Goal: Task Accomplishment & Management: Use online tool/utility

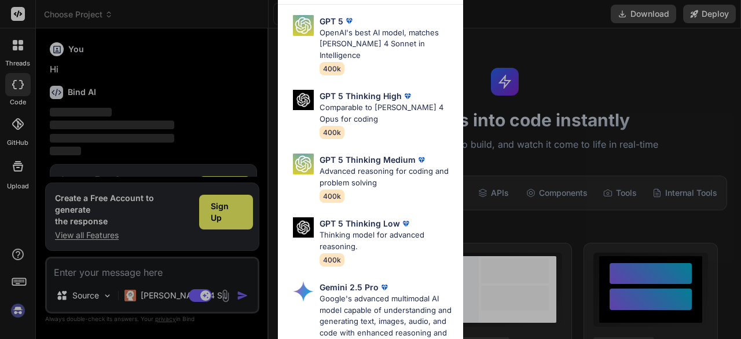
scroll to position [38, 0]
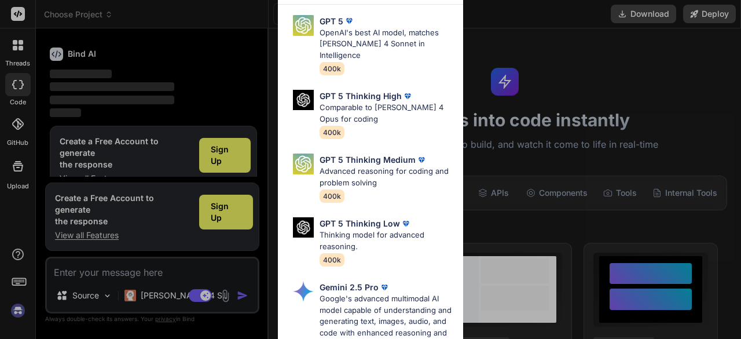
click at [224, 162] on div "Ultra Models GPT 5 OpenAI's best AI model, matches Claude 4 Sonnet in Intellige…" at bounding box center [370, 169] width 741 height 339
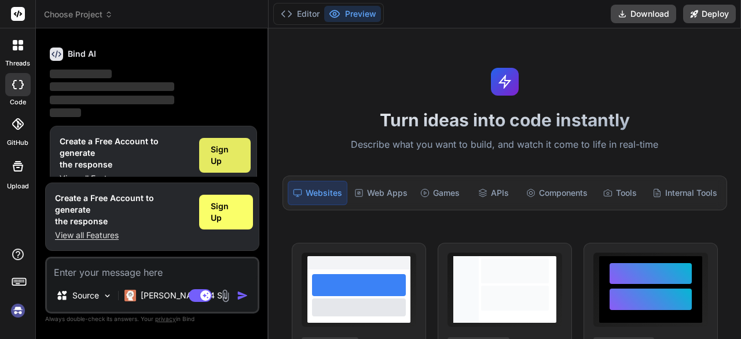
click at [219, 149] on span "Sign Up" at bounding box center [225, 155] width 28 height 23
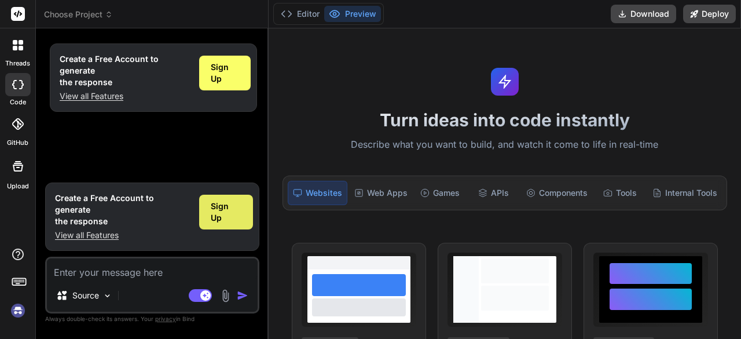
click at [221, 223] on span "Sign Up" at bounding box center [226, 211] width 31 height 23
click at [417, 120] on h1 "Turn ideas into code instantly" at bounding box center [505, 119] width 458 height 21
click at [245, 295] on img "button" at bounding box center [243, 295] width 12 height 12
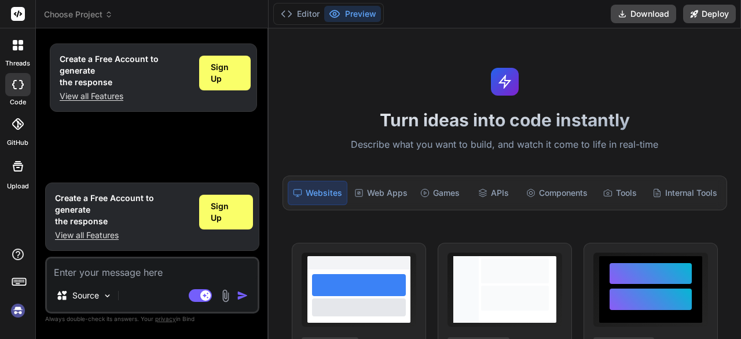
click at [245, 295] on img "button" at bounding box center [243, 295] width 12 height 12
click at [101, 238] on p "View all Features" at bounding box center [122, 235] width 135 height 12
click at [629, 10] on button "Download" at bounding box center [643, 14] width 65 height 19
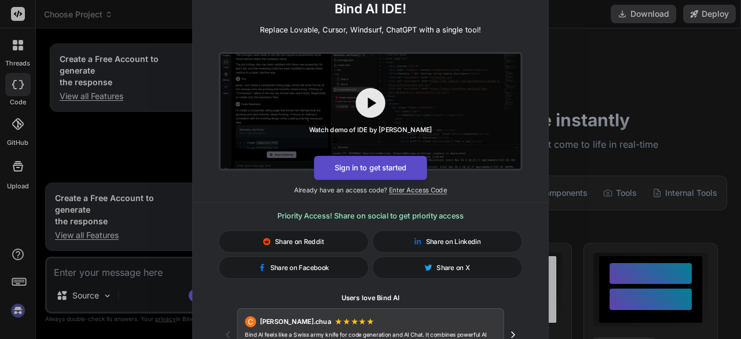
click at [393, 171] on button "Sign in to get started" at bounding box center [370, 168] width 113 height 24
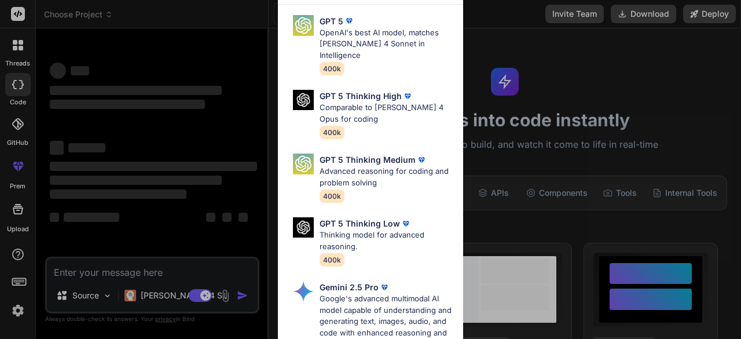
click at [527, 76] on div "Ultra Models GPT 5 OpenAI's best AI model, matches Claude 4 Sonnet in Intellige…" at bounding box center [370, 169] width 741 height 339
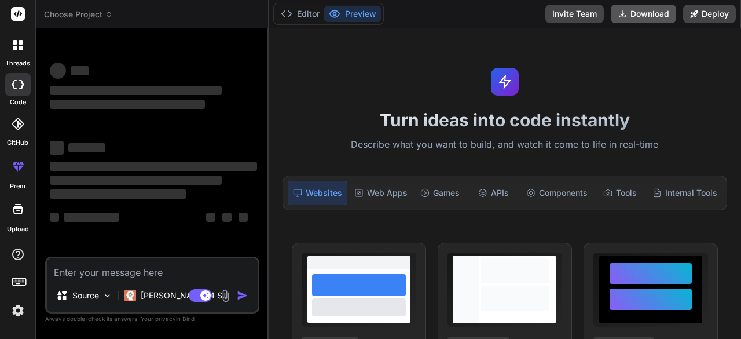
click at [626, 18] on icon at bounding box center [622, 13] width 9 height 9
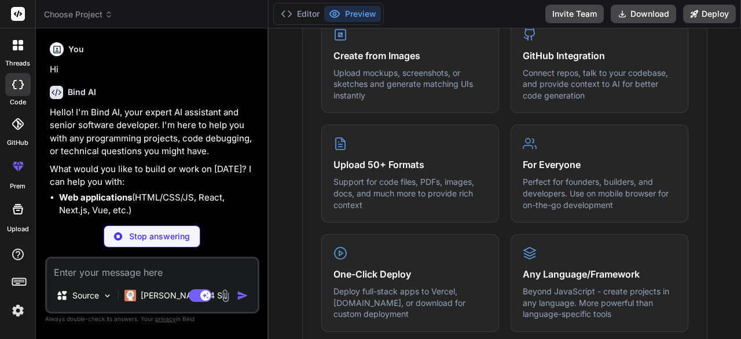
scroll to position [521, 0]
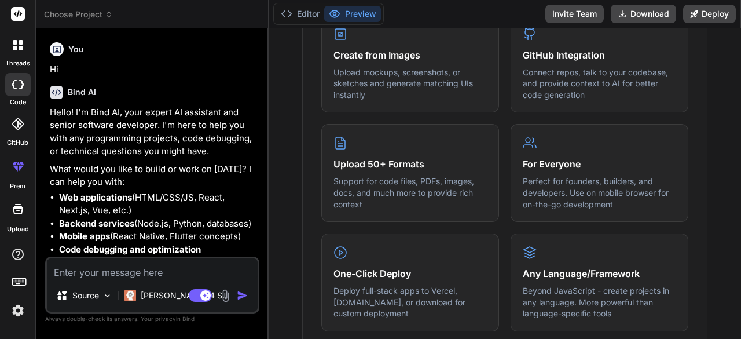
type textarea "x"
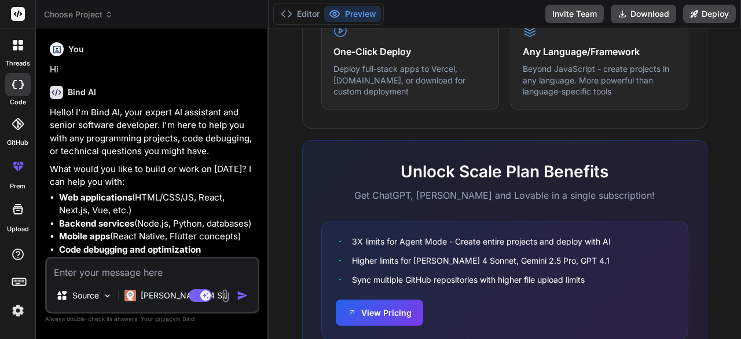
scroll to position [788, 0]
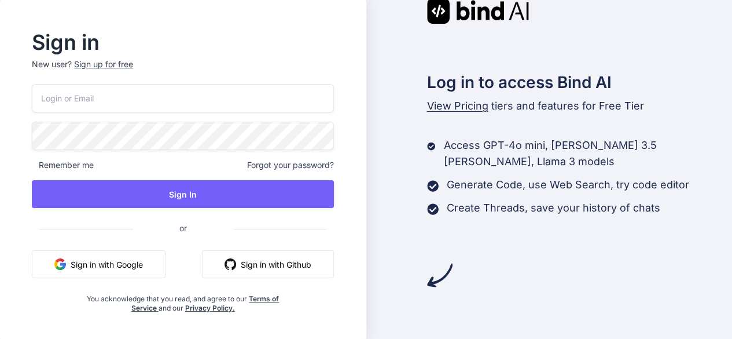
click at [127, 263] on button "Sign in with Google" at bounding box center [99, 264] width 134 height 28
click at [126, 266] on button "Sign in with Google" at bounding box center [99, 264] width 134 height 28
click at [111, 259] on button "Sign in with Google" at bounding box center [99, 264] width 134 height 28
click at [75, 266] on button "Sign in with Google" at bounding box center [99, 264] width 134 height 28
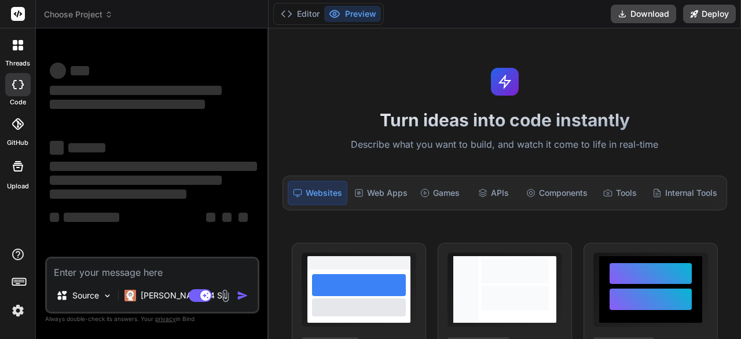
click at [336, 313] on div at bounding box center [358, 295] width 103 height 53
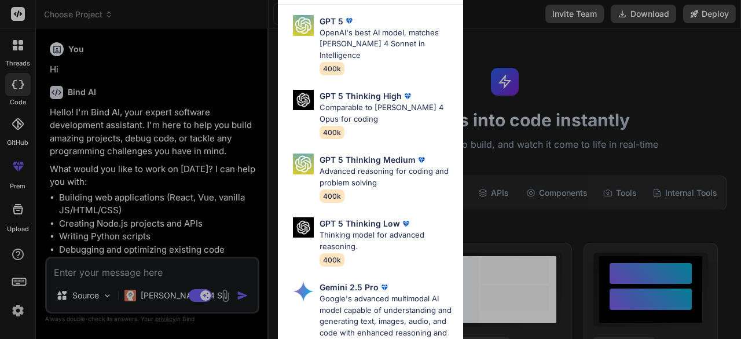
type textarea "x"
click at [628, 20] on div "Ultra Models GPT 5 OpenAI's best AI model, matches [PERSON_NAME] 4 Sonnet in In…" at bounding box center [370, 169] width 741 height 339
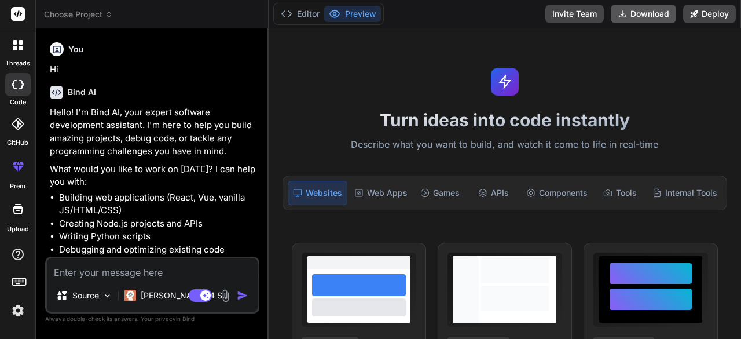
click at [626, 20] on button "Download" at bounding box center [643, 14] width 65 height 19
click at [625, 18] on icon at bounding box center [622, 13] width 9 height 9
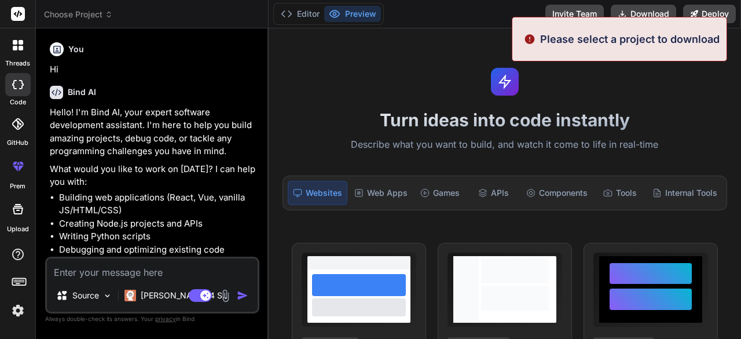
click at [475, 66] on div "Turn ideas into code instantly Describe what you want to build, and watch it co…" at bounding box center [505, 183] width 472 height 310
click at [424, 67] on div "Turn ideas into code instantly Describe what you want to build, and watch it co…" at bounding box center [505, 183] width 472 height 310
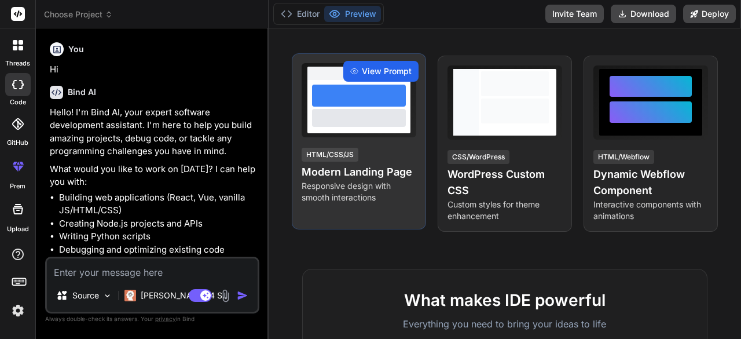
scroll to position [188, 0]
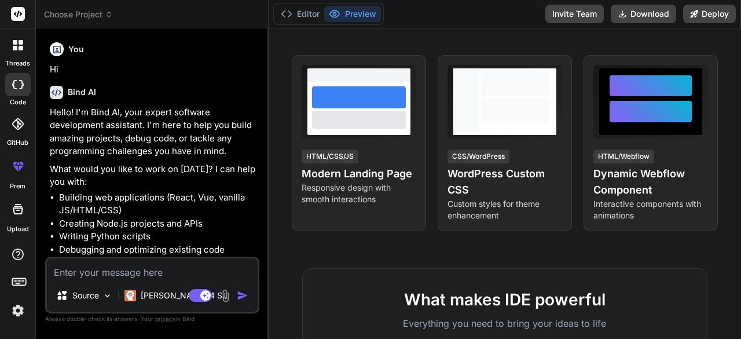
drag, startPoint x: 382, startPoint y: 250, endPoint x: 333, endPoint y: 260, distance: 49.7
click at [333, 260] on div "Turn ideas into code instantly Describe what you want to build, and watch it co…" at bounding box center [505, 183] width 472 height 310
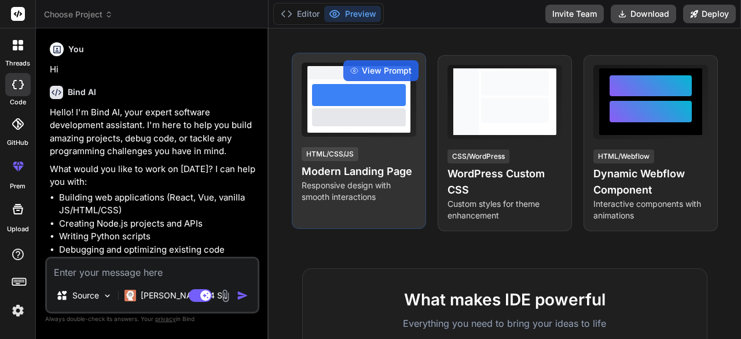
click at [341, 123] on div at bounding box center [359, 116] width 94 height 17
click at [343, 134] on div at bounding box center [359, 100] width 115 height 74
click at [350, 67] on icon at bounding box center [354, 71] width 8 height 8
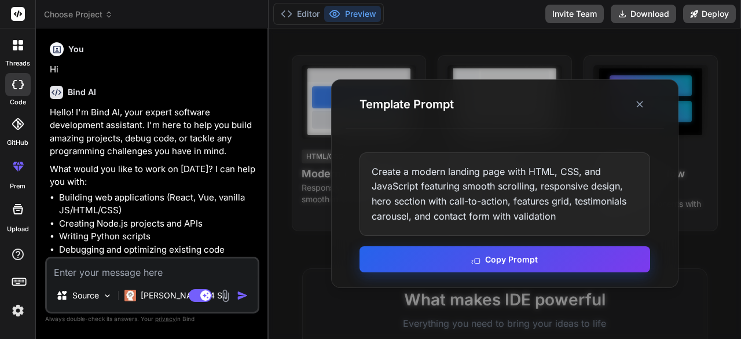
click at [445, 251] on button "Copy Prompt" at bounding box center [504, 259] width 291 height 26
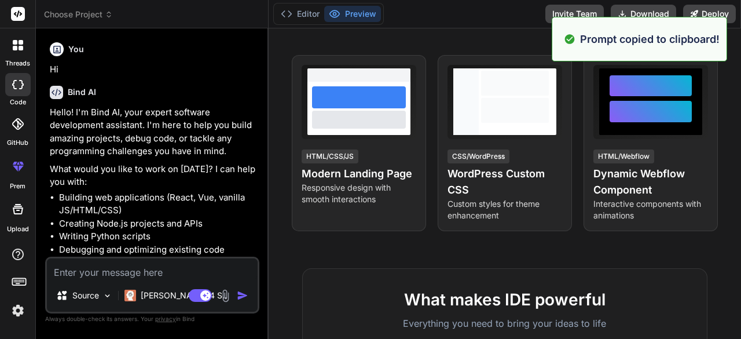
click at [69, 222] on li "Creating Node.js projects and APIs" at bounding box center [158, 223] width 198 height 13
click at [78, 273] on textarea at bounding box center [152, 268] width 211 height 21
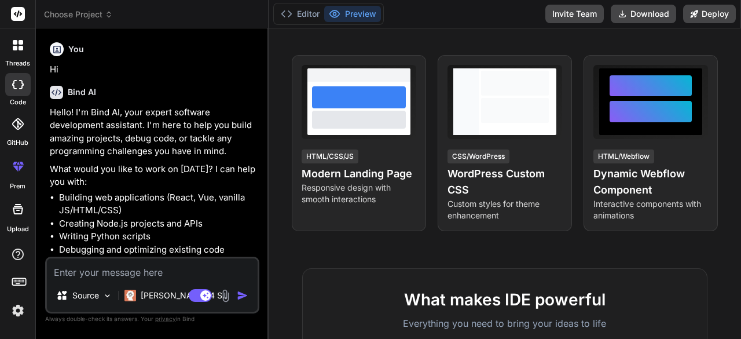
paste textarea "Create a modern landing page with HTML, CSS, and JavaScript featuring smooth sc…"
type textarea "Create a modern landing page with HTML, CSS, and JavaScript featuring smooth sc…"
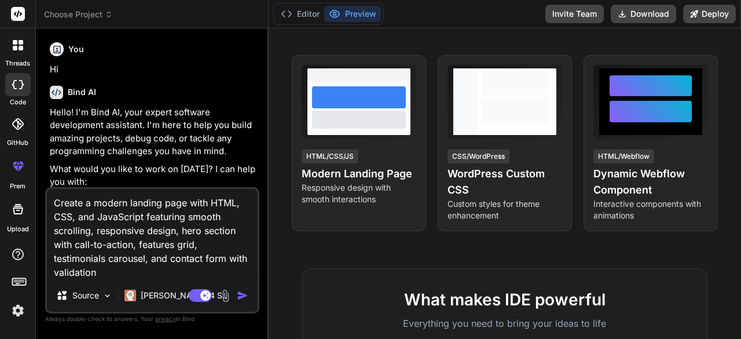
type textarea "x"
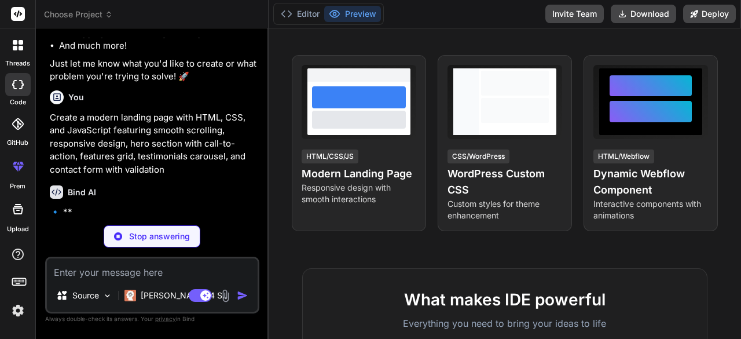
scroll to position [217, 0]
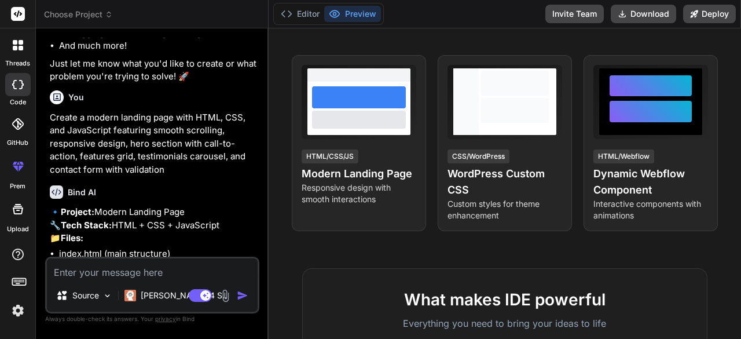
type textarea "x"
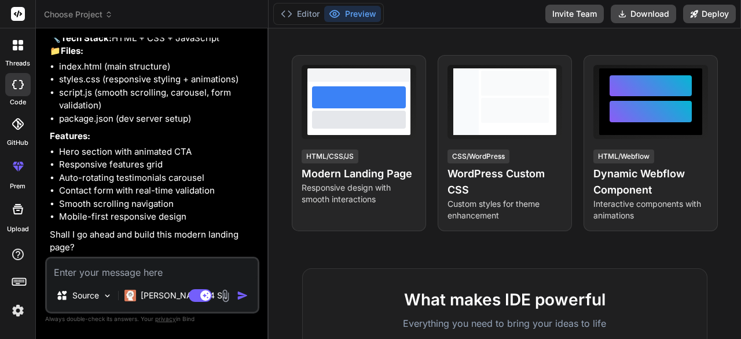
scroll to position [428, 0]
click at [347, 313] on div "What makes IDE powerful Everything you need to bring your ideas to life" at bounding box center [504, 308] width 367 height 43
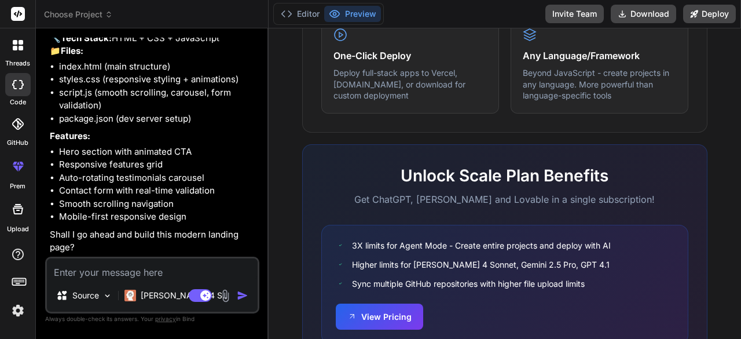
scroll to position [788, 0]
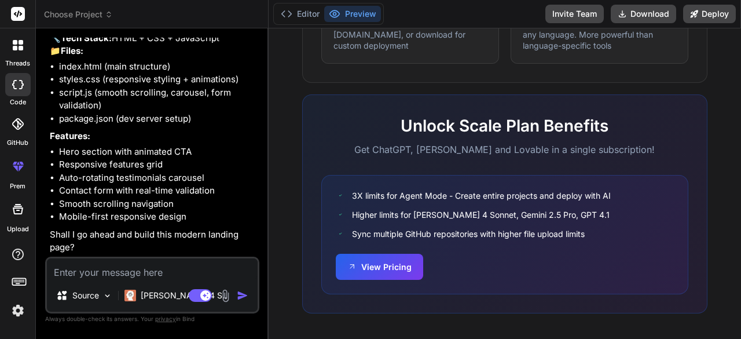
click at [210, 269] on textarea at bounding box center [152, 268] width 211 height 21
type textarea "h"
type textarea "x"
type textarea "g"
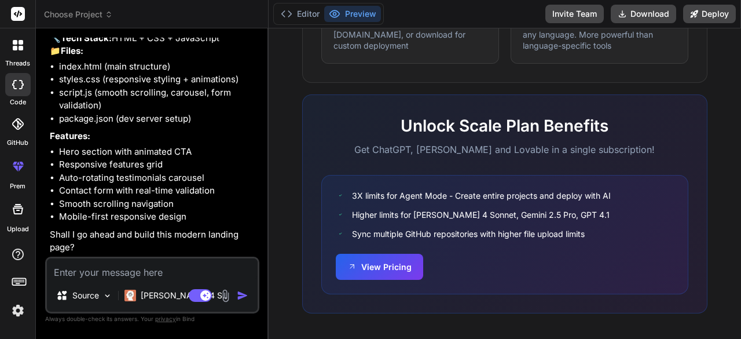
type textarea "x"
type textarea "go"
type textarea "x"
type textarea "go"
type textarea "x"
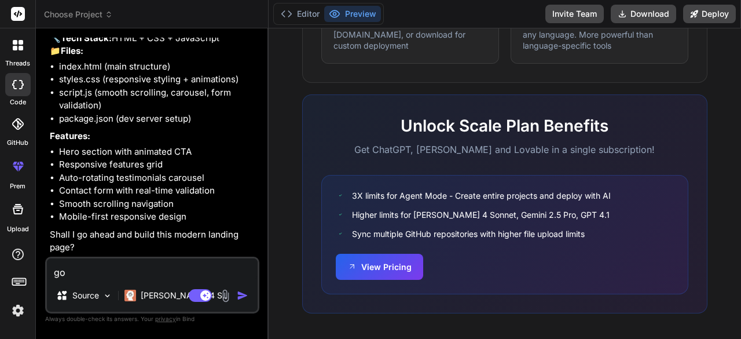
type textarea "go a"
type textarea "x"
type textarea "go ah"
type textarea "x"
type textarea "go ahe"
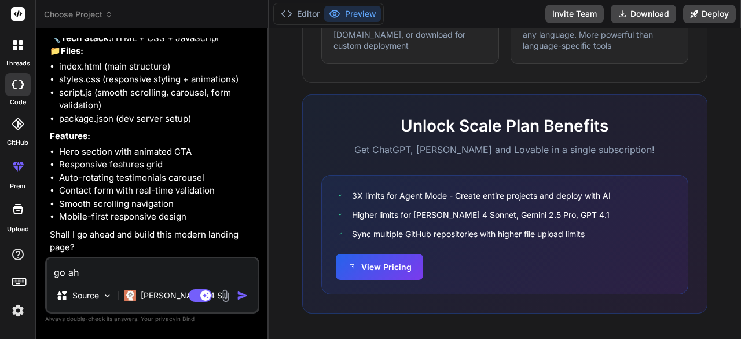
type textarea "x"
type textarea "go ahea"
type textarea "x"
type textarea "go ahead"
type textarea "x"
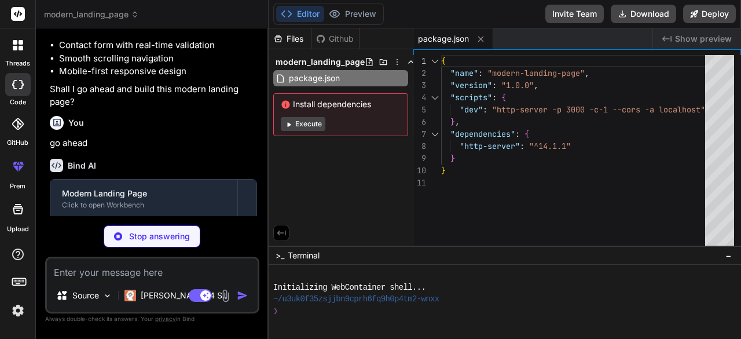
scroll to position [550, 0]
click at [126, 77] on li "Mobile-first responsive design" at bounding box center [158, 70] width 198 height 13
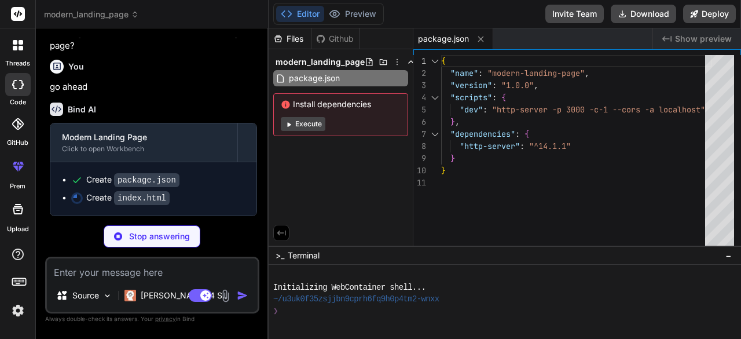
type textarea "x"
type textarea "</div> </footer> <script src="script.js"></script> </body> </html>"
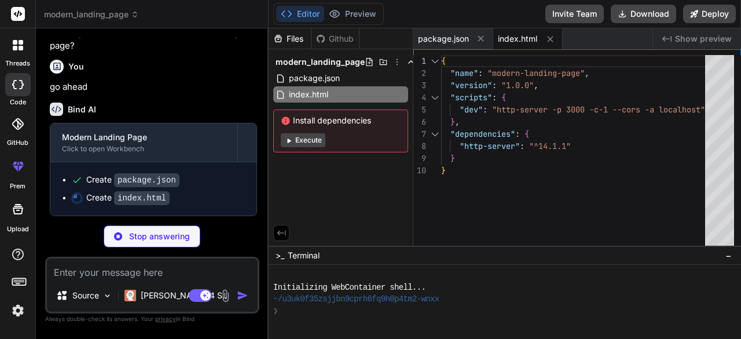
type textarea "x"
type textarea ".contact-form { padding: 1.5rem; } }"
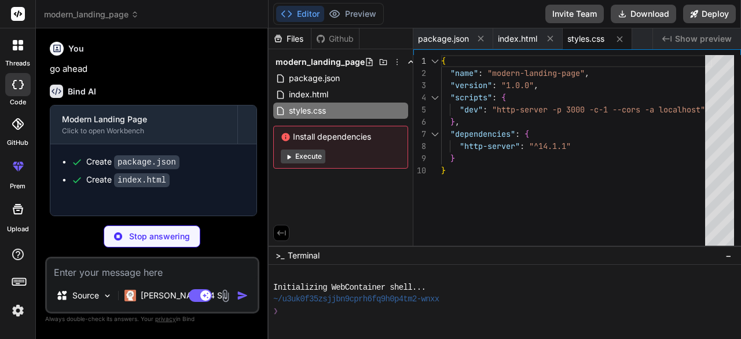
type textarea "x"
type textarea "}); }; // Initialize scroll progress document.addEventListener('DOMContentLoade…"
type textarea "x"
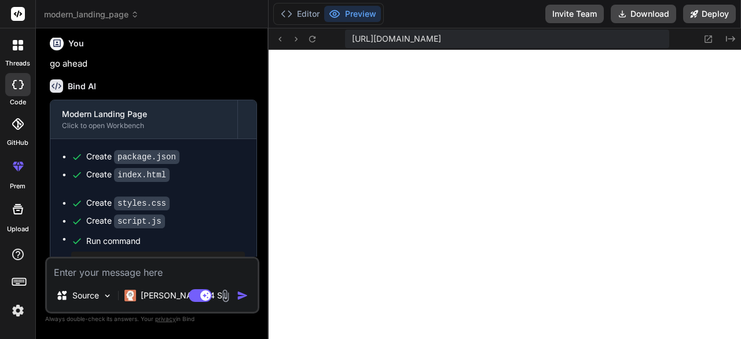
scroll to position [646, 0]
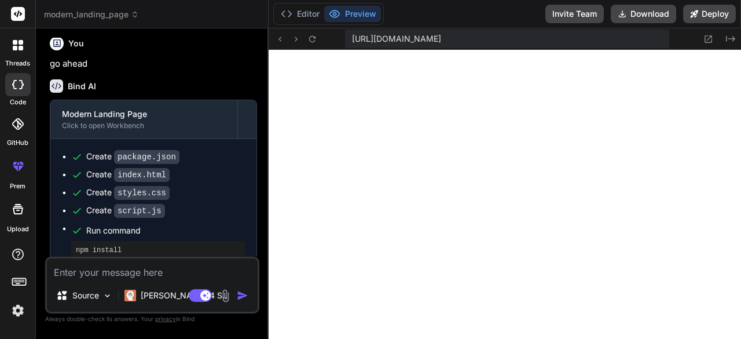
click at [123, 281] on div "Source Claude 4 S.. Agent Mode. When this toggle is activated, AI automatically…" at bounding box center [152, 284] width 214 height 57
click at [104, 274] on textarea at bounding box center [152, 268] width 211 height 21
type textarea "m"
type textarea "x"
type textarea "mi"
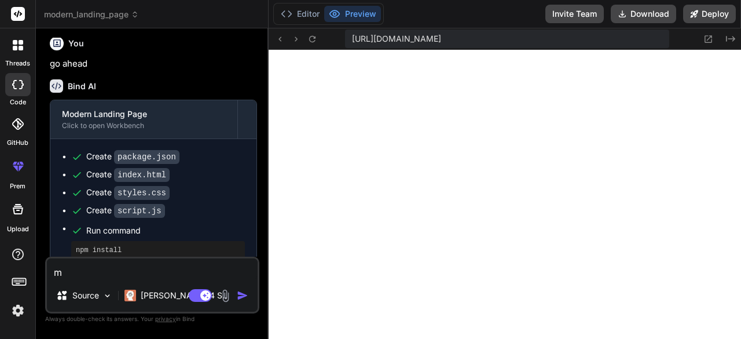
type textarea "x"
type textarea "min"
type textarea "x"
type textarea "mini"
type textarea "x"
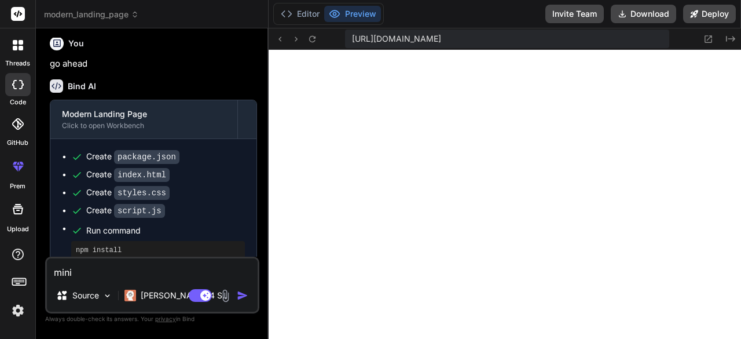
type textarea "minim"
type textarea "x"
type textarea "minima"
type textarea "x"
type textarea "minimal"
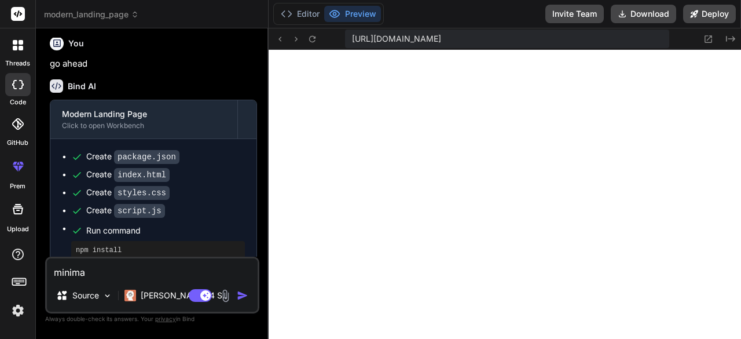
type textarea "x"
type textarea "minimali"
type textarea "x"
type textarea "minimalis"
type textarea "x"
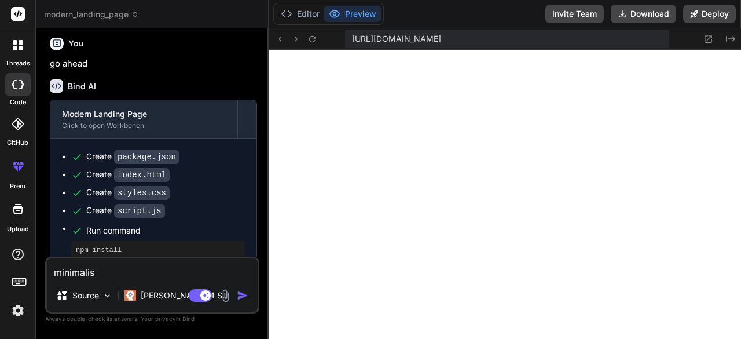
type textarea "minimalist"
type textarea "x"
type textarea "minimalisti"
type textarea "x"
type textarea "minimalistic"
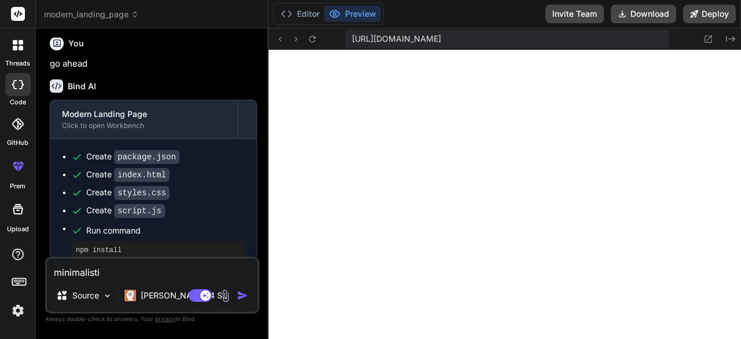
type textarea "x"
type textarea "minimalistick"
type textarea "x"
type textarea "minimalistick"
type textarea "x"
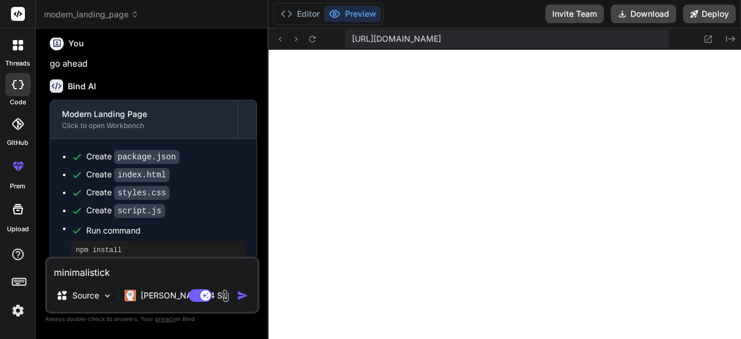
type textarea "minimalistick b"
type textarea "x"
type textarea "minimalistick bu"
type textarea "x"
type textarea "minimalistick but"
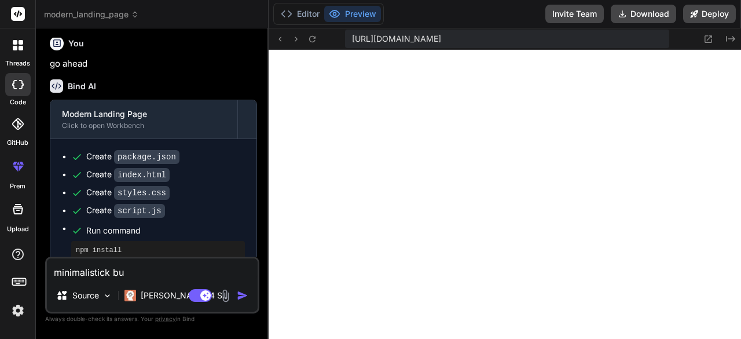
type textarea "x"
type textarea "minimalistick buto"
type textarea "x"
type textarea "minimalistick buton"
type textarea "x"
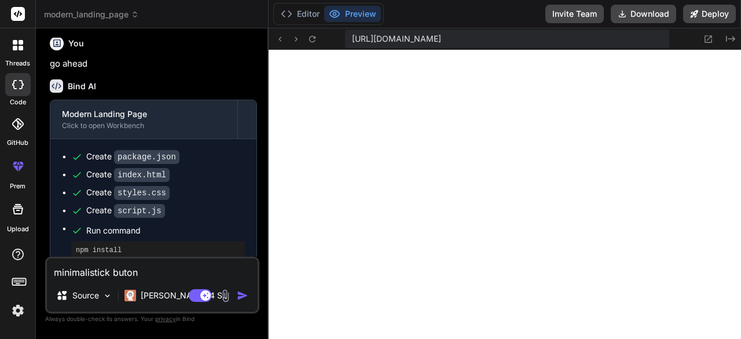
type textarea "minimalistick butons"
type textarea "x"
type textarea "minimalistick butons"
type textarea "x"
type textarea "minimalistick butons a"
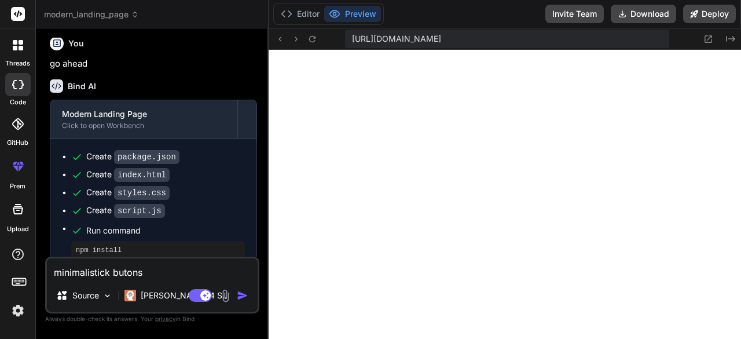
type textarea "x"
type textarea "minimalistick butons an"
type textarea "x"
type textarea "minimalistick butons and"
type textarea "x"
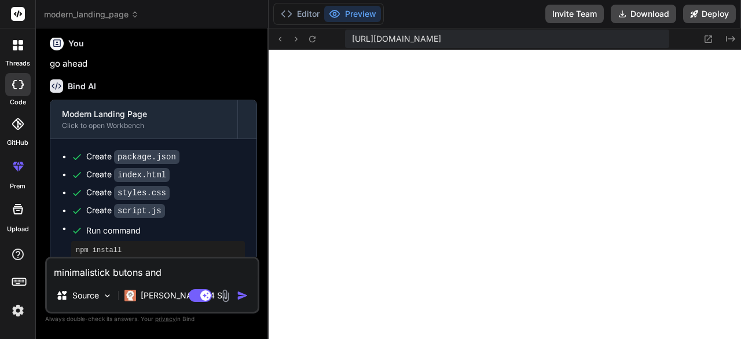
type textarea "minimalistick butons and"
type textarea "x"
type textarea "minimalistick butons and d"
type textarea "x"
type textarea "minimalistick butons and de"
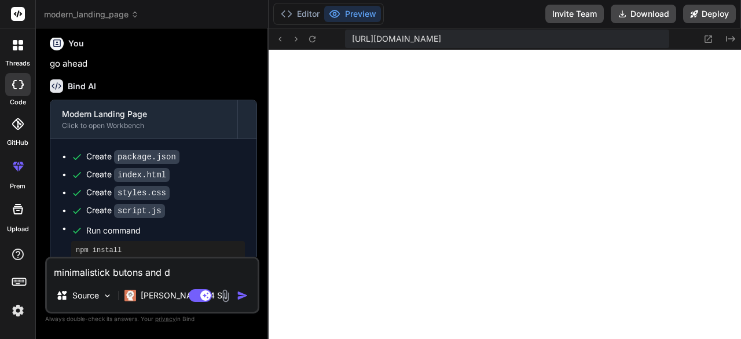
type textarea "x"
type textarea "minimalistick butons and des"
type textarea "x"
type textarea "minimalistick butons and desi"
type textarea "x"
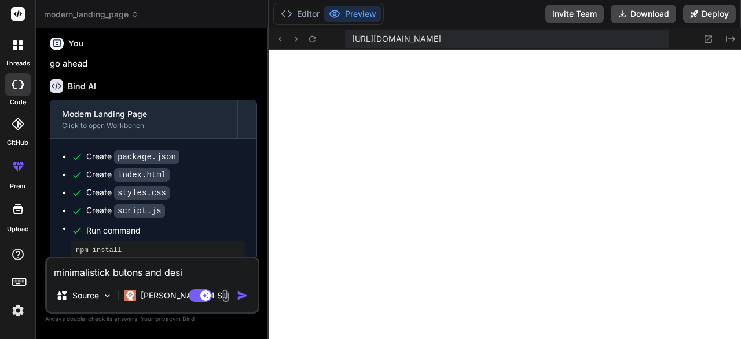
type textarea "minimalistick butons and desig"
type textarea "x"
type textarea "minimalistick butons and design"
type textarea "x"
type textarea "minimalistick butons and design"
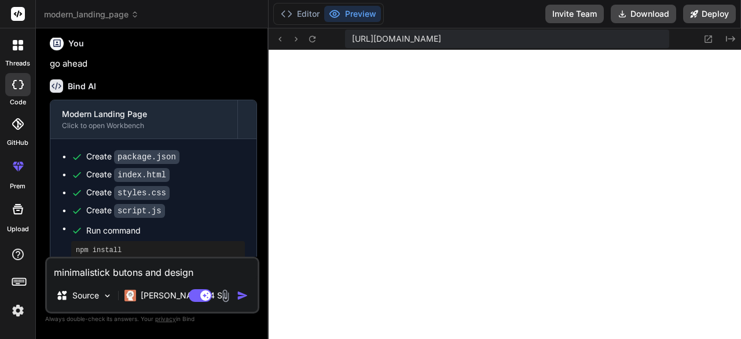
type textarea "x"
type textarea "minimalistick butons and design e"
type textarea "x"
type textarea "minimalistick butons and design el"
type textarea "x"
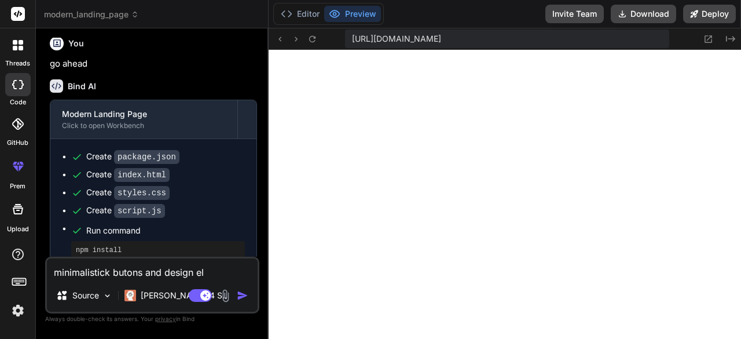
type textarea "minimalistick butons and design ele"
type textarea "x"
type textarea "minimalistick butons and design elem"
type textarea "x"
type textarea "minimalistick butons and design eleme"
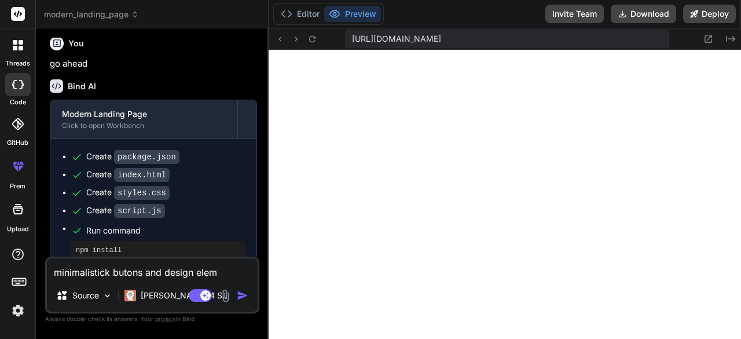
type textarea "x"
type textarea "minimalistick butons and design elemen"
type textarea "x"
type textarea "minimalistick butons and design element"
type textarea "x"
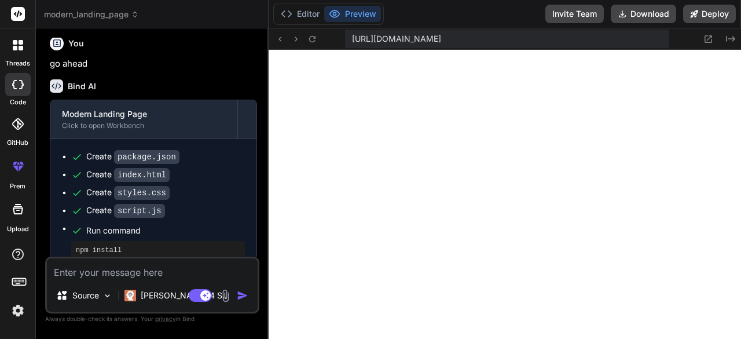
scroll to position [1206, 0]
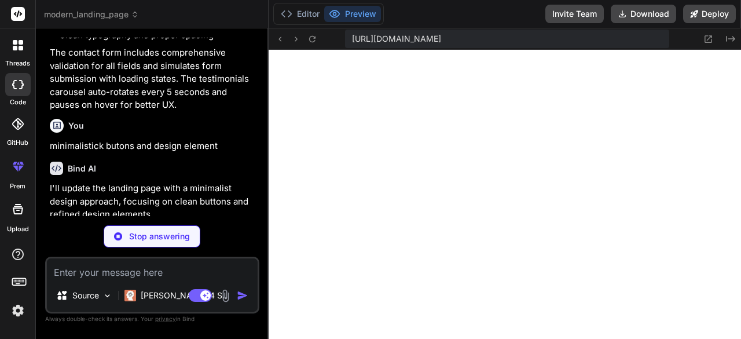
click at [114, 179] on div "Bind AI I'll update the landing page with a minimalist design approach, focusin…" at bounding box center [153, 225] width 207 height 146
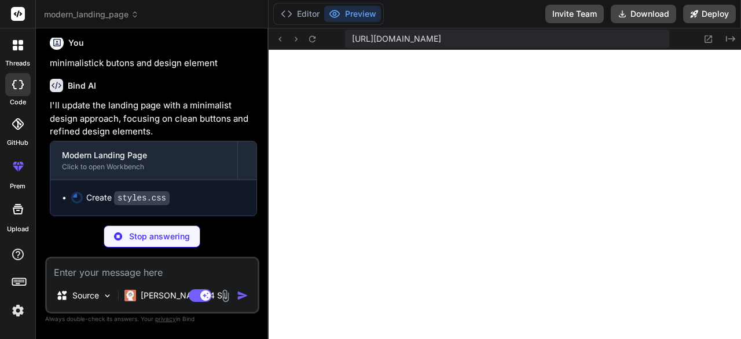
type textarea "x"
type textarea "padding: 12px 24px; font-size: 0.875rem; } }"
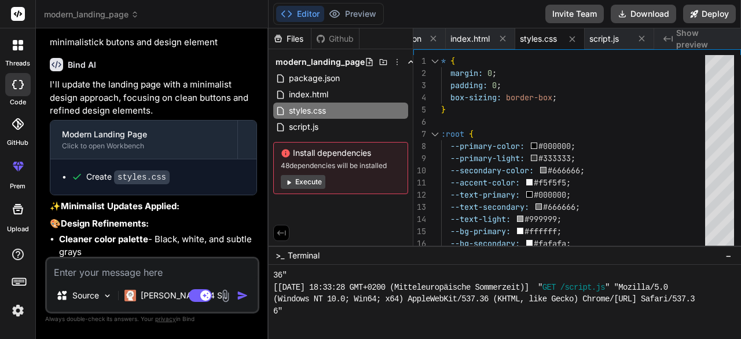
click at [314, 180] on button "Execute" at bounding box center [303, 182] width 45 height 14
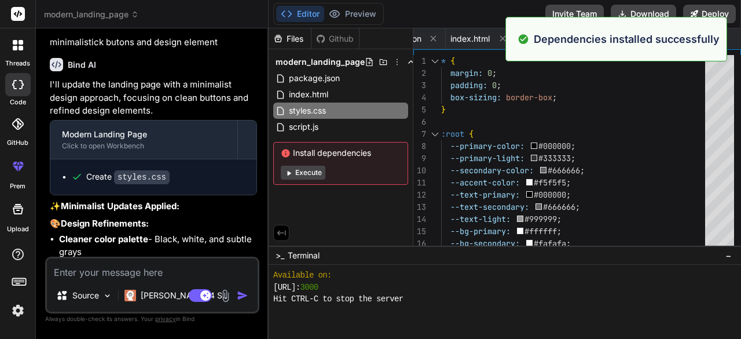
scroll to position [1208, 0]
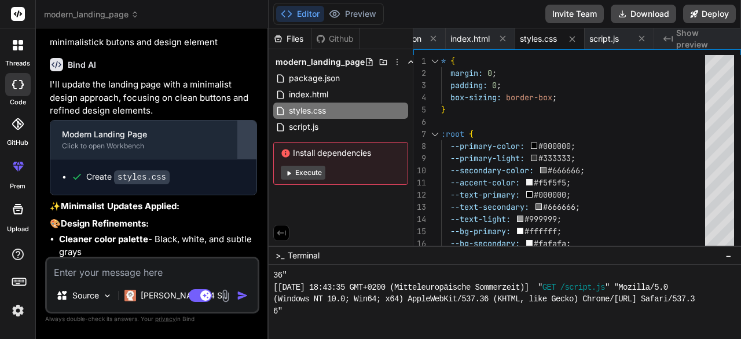
click at [250, 159] on button at bounding box center [247, 139] width 19 height 38
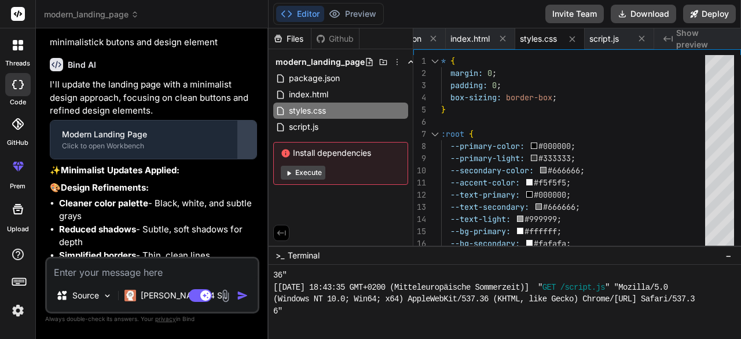
click at [250, 159] on button at bounding box center [247, 139] width 19 height 38
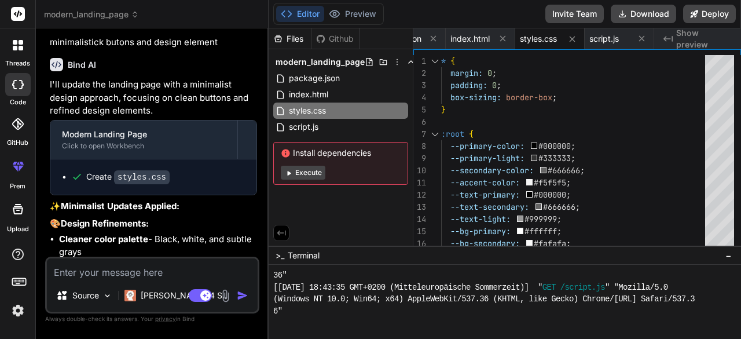
click at [171, 108] on p "I'll update the landing page with a minimalist design approach, focusing on cle…" at bounding box center [153, 97] width 207 height 39
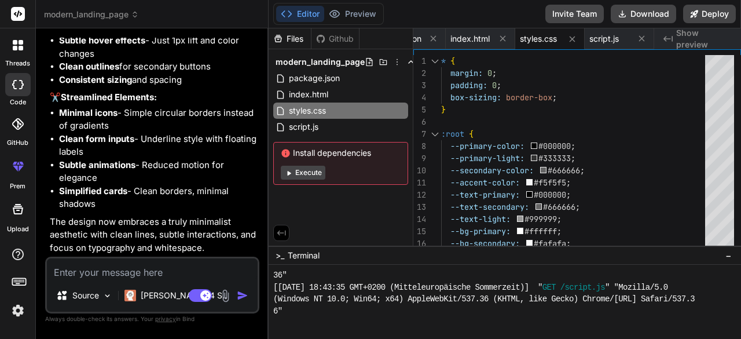
click at [294, 166] on button "Execute" at bounding box center [303, 173] width 45 height 14
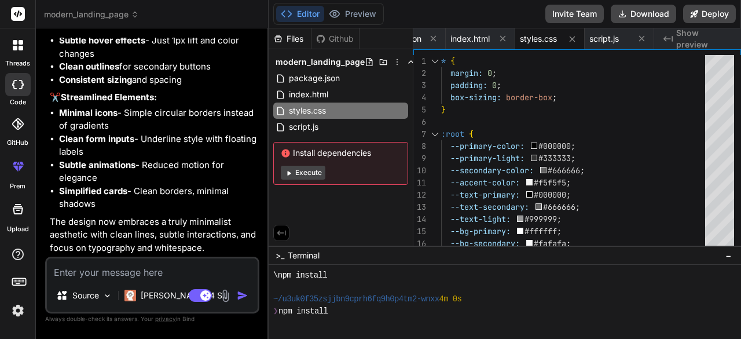
scroll to position [1292, 0]
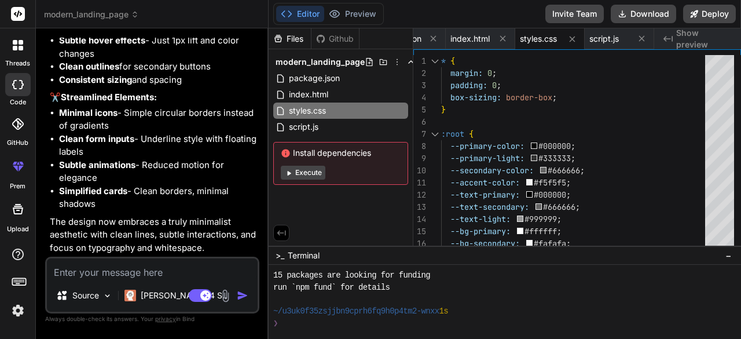
type textarea "x"
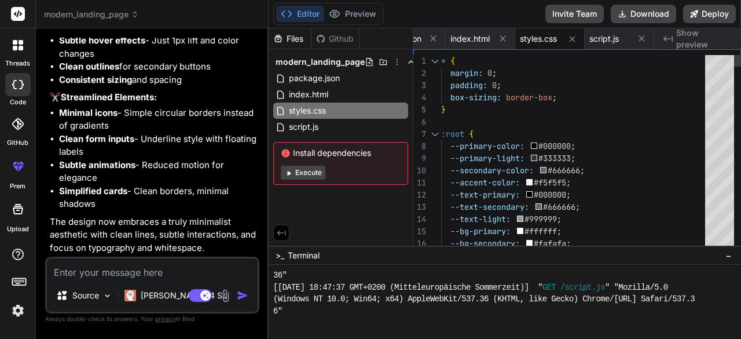
scroll to position [0, 0]
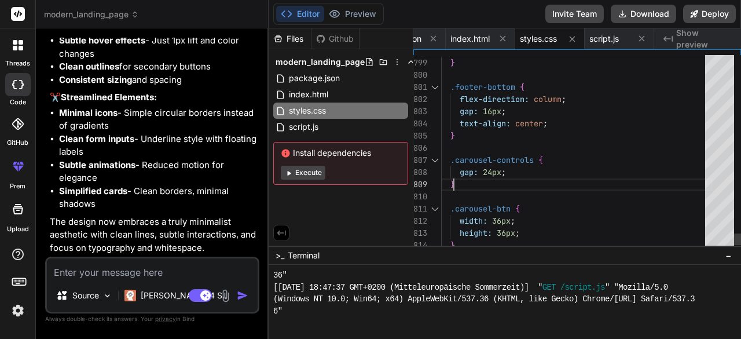
type textarea "padding: 12px 24px; font-size: 0.875rem; } }"
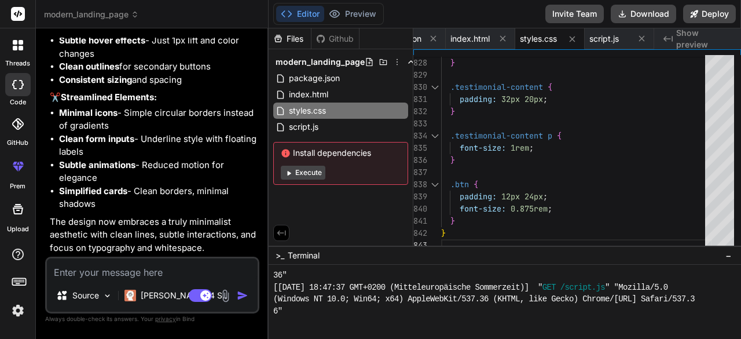
click at [252, 297] on button "button" at bounding box center [245, 295] width 16 height 12
click at [247, 296] on img "button" at bounding box center [243, 295] width 12 height 12
click at [239, 295] on img "button" at bounding box center [243, 295] width 12 height 12
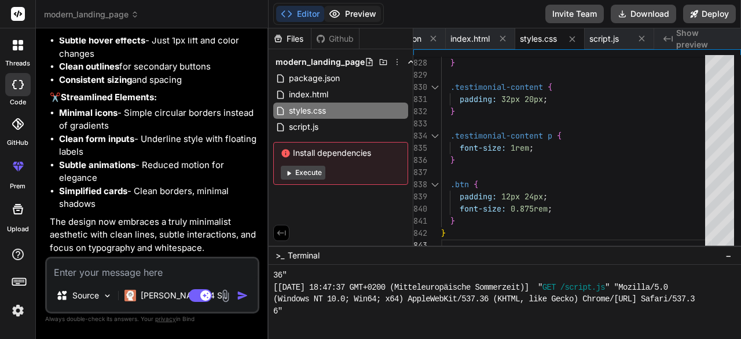
click at [365, 12] on button "Preview" at bounding box center [352, 14] width 57 height 16
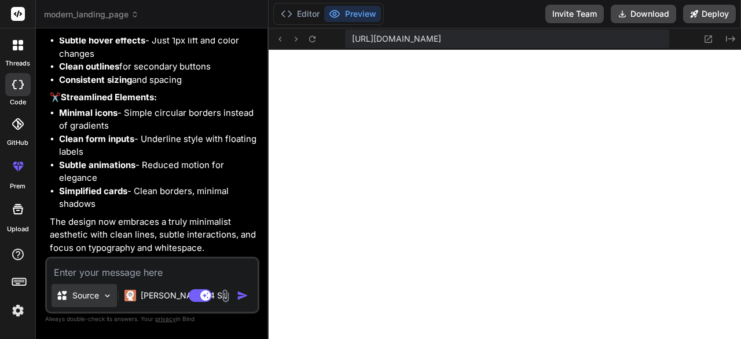
click at [80, 294] on p "Source" at bounding box center [85, 295] width 27 height 12
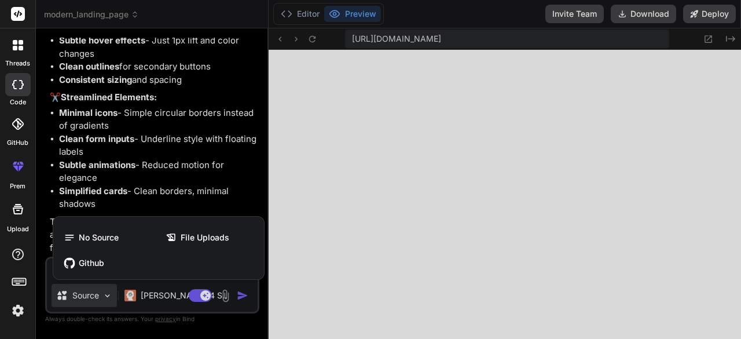
click at [127, 186] on div at bounding box center [370, 169] width 741 height 339
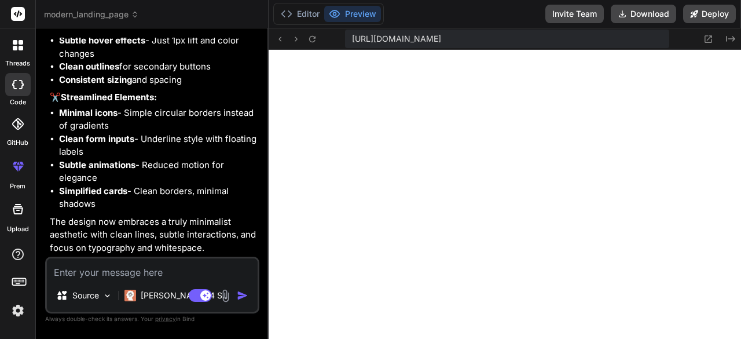
click at [27, 15] on div at bounding box center [17, 14] width 35 height 28
click at [20, 14] on icon at bounding box center [18, 13] width 9 height 7
click at [21, 36] on div at bounding box center [18, 45] width 24 height 24
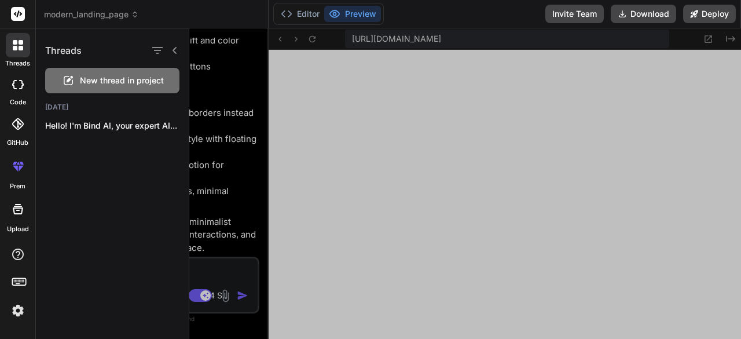
click at [97, 80] on span "New thread in project" at bounding box center [122, 81] width 84 height 12
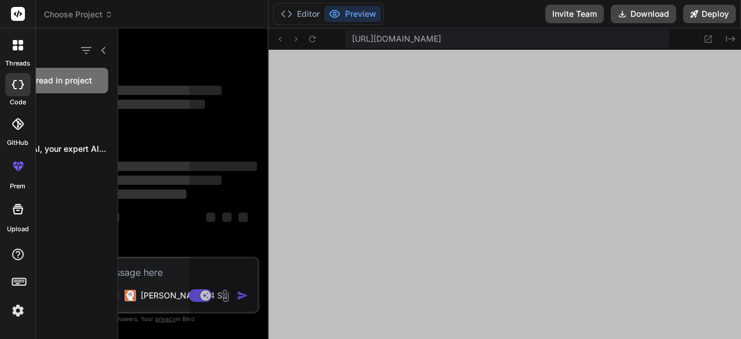
scroll to position [1830, 0]
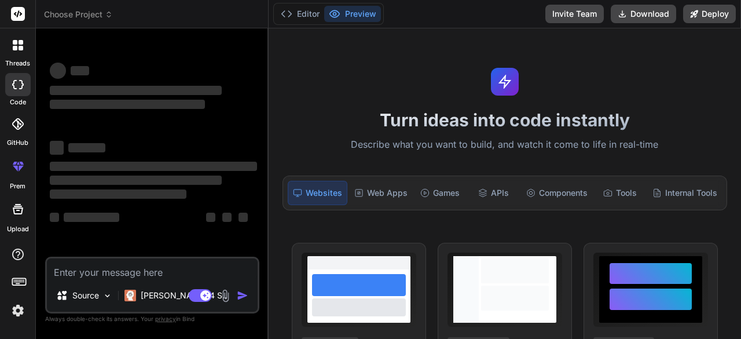
type textarea "x"
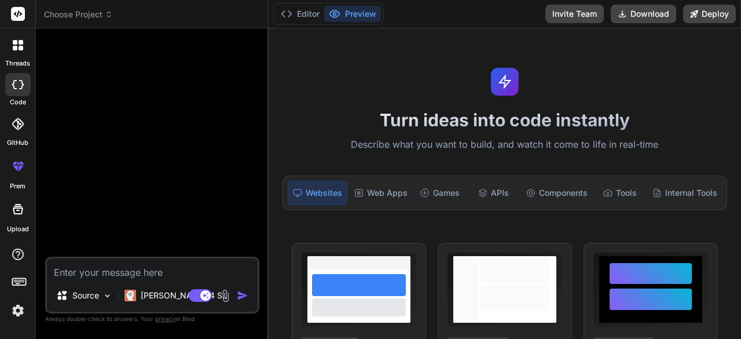
click at [243, 195] on div at bounding box center [153, 147] width 212 height 219
click at [137, 177] on div at bounding box center [153, 147] width 212 height 219
click at [168, 269] on textarea at bounding box center [152, 268] width 211 height 21
type textarea "b"
type textarea "x"
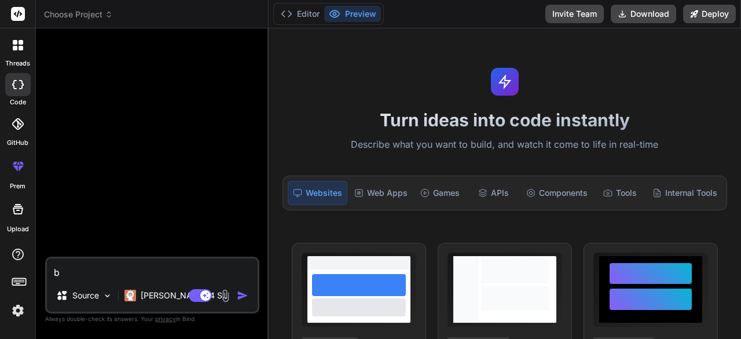
type textarea "bu"
type textarea "x"
type textarea "bui"
type textarea "x"
type textarea "buil"
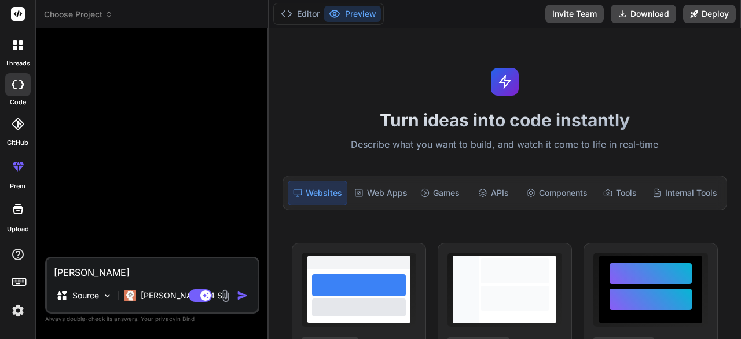
type textarea "x"
type textarea "build"
type textarea "x"
type textarea "build"
type textarea "x"
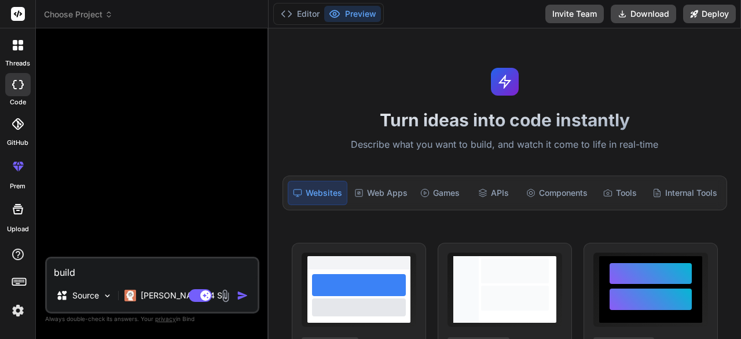
type textarea "build a"
type textarea "x"
type textarea "build a"
type textarea "x"
type textarea "build a c"
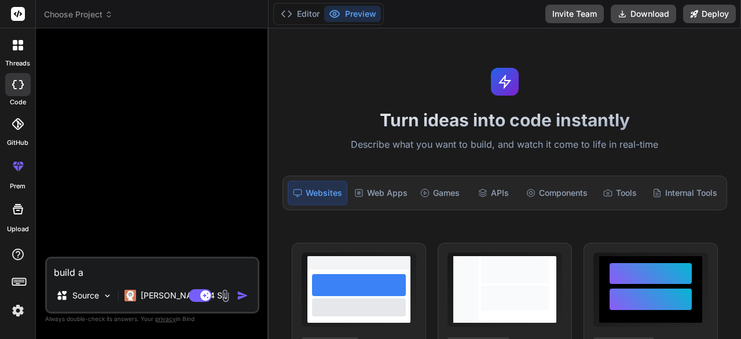
type textarea "x"
type textarea "build a cl"
type textarea "x"
type textarea "build a clo"
type textarea "x"
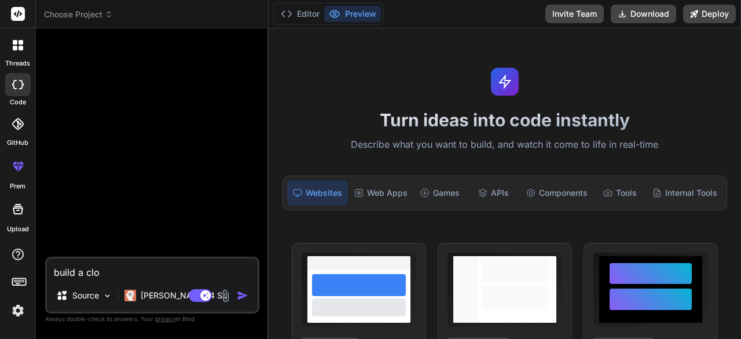
type textarea "build a clon"
type textarea "x"
type textarea "build a clone"
type textarea "x"
type textarea "build a clone"
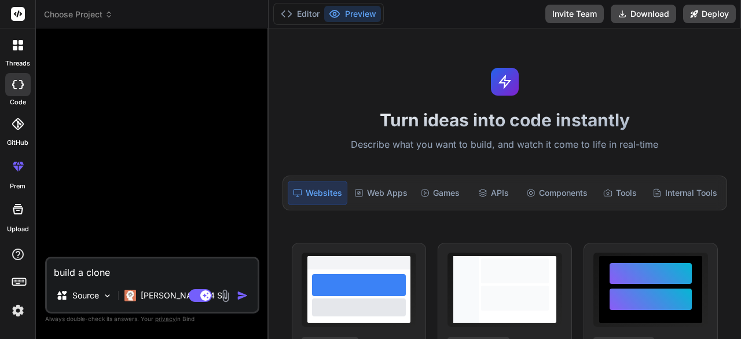
type textarea "x"
type textarea "build a clone o"
type textarea "x"
type textarea "build a clone of"
type textarea "x"
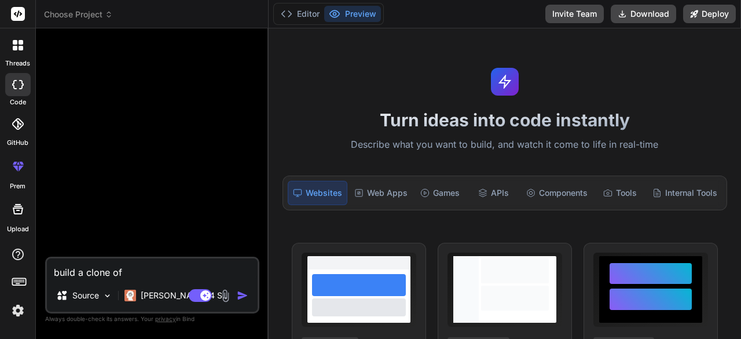
type textarea "build a clone of:"
type textarea "x"
type textarea "build a clone of:"
type textarea "x"
type textarea "build a clone of: ""
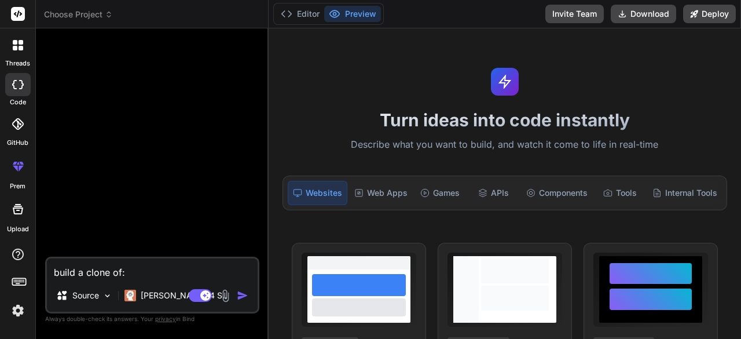
type textarea "x"
paste textarea "https://www.loquosex.com/"
type textarea "build a clone of: "https://www.loquosex.com/"
type textarea "x"
click at [74, 279] on textarea "build a clone of: "" at bounding box center [152, 268] width 211 height 21
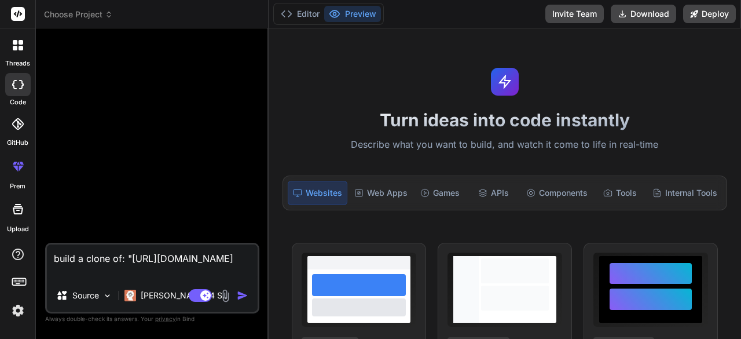
click at [91, 281] on div "build a clone of: "https://www.loquosex.com/ Source Claude 4 S.. Agent Mode. Wh…" at bounding box center [152, 278] width 214 height 71
click at [94, 272] on textarea "build a clone of: "https://www.loquosex.com/" at bounding box center [152, 261] width 211 height 35
type textarea "build a clone of: "https:/www.loquosex.com/"
type textarea "x"
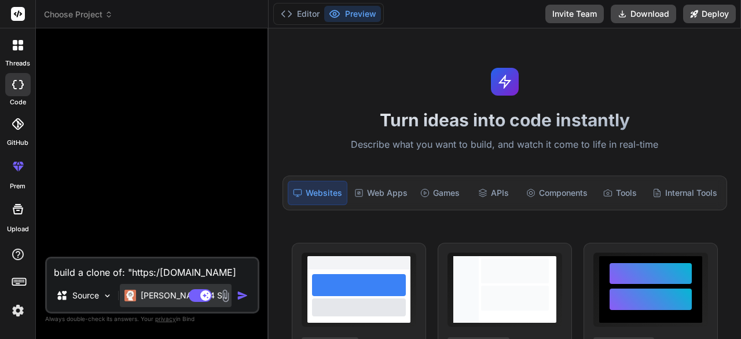
type textarea "build a clone of: "https:www.loquosex.com/"
type textarea "x"
type textarea "build a clone of: "httpswww.loquosex.com/"
type textarea "x"
type textarea "build a clone of: "httpwww.loquosex.com/"
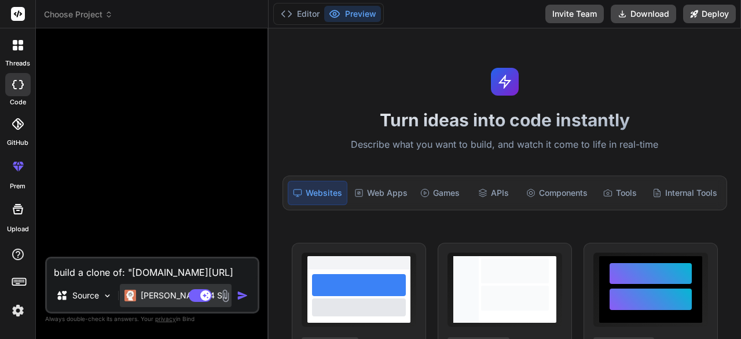
type textarea "x"
type textarea "build a clone of: "httwww.loquosex.com/"
type textarea "x"
type textarea "build a clone of: "htwww.loquosex.com/"
type textarea "x"
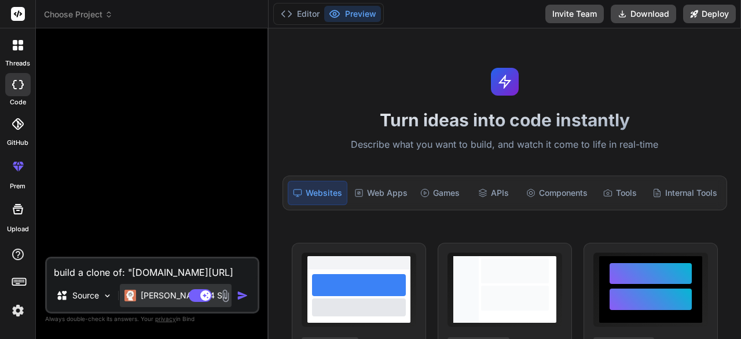
type textarea "build a clone of: "hwww.loquosex.com/"
type textarea "x"
type textarea "build a clone of: "www.loquosex.com/"
type textarea "x"
click at [241, 272] on textarea "build a clone of: "www.loquosex.com/" at bounding box center [152, 268] width 211 height 21
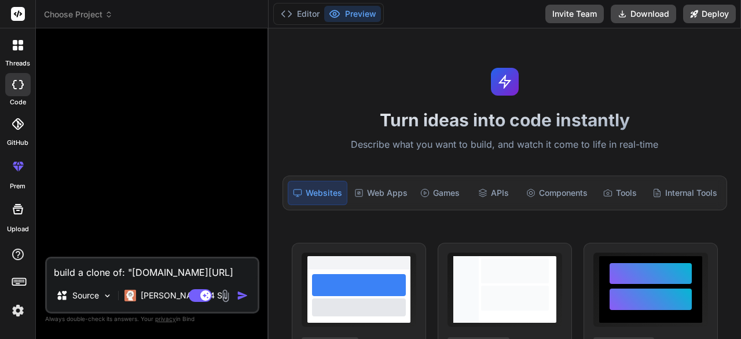
type textarea "build a clone of: "www.loquosex.com"
type textarea "x"
type textarea "build a clone of: "www.loquosex.com""
type textarea "x"
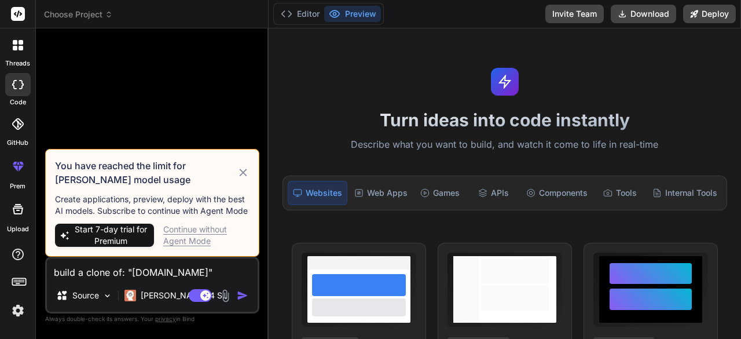
type textarea "build a clone of: "www.loquosex.com""
click at [127, 234] on span "Start 7-day trial for Premium" at bounding box center [111, 234] width 76 height 23
type textarea "x"
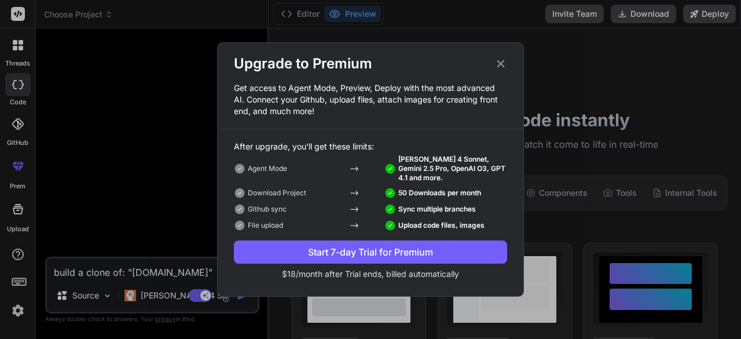
click at [140, 234] on div "Upgrade to Premium Get access to Agent Mode, Preview, Deploy with the most adva…" at bounding box center [370, 169] width 741 height 339
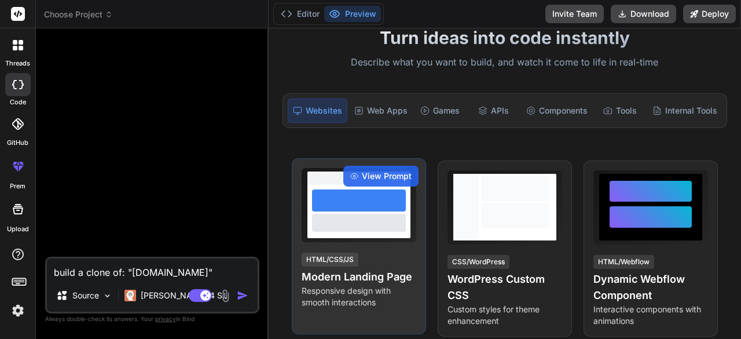
scroll to position [82, 0]
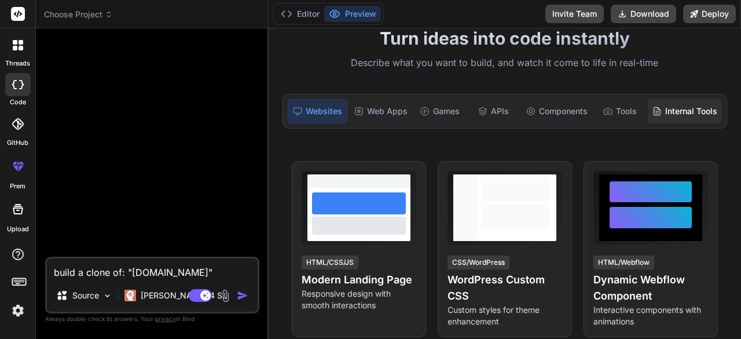
click at [665, 104] on div "Internal Tools" at bounding box center [685, 111] width 74 height 24
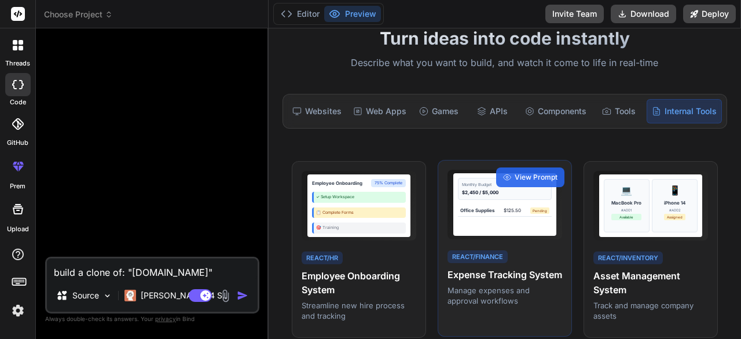
click at [486, 186] on div "Monthly Budget" at bounding box center [505, 185] width 86 height 6
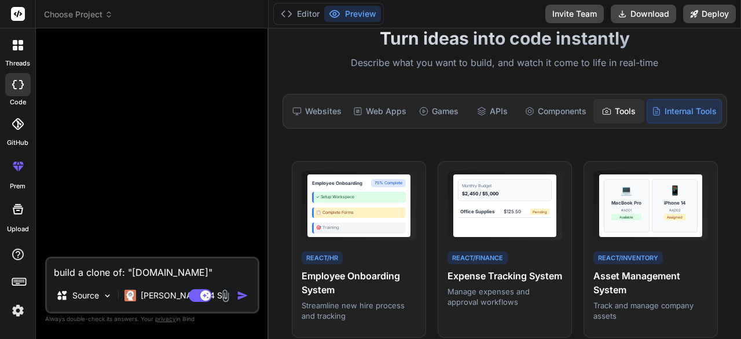
click at [605, 108] on div "Tools" at bounding box center [618, 111] width 51 height 24
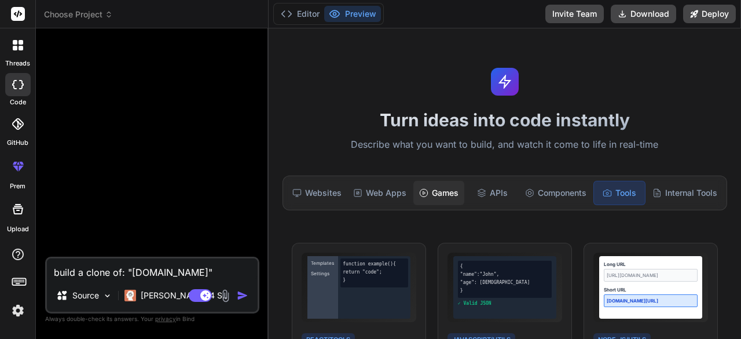
scroll to position [18, 0]
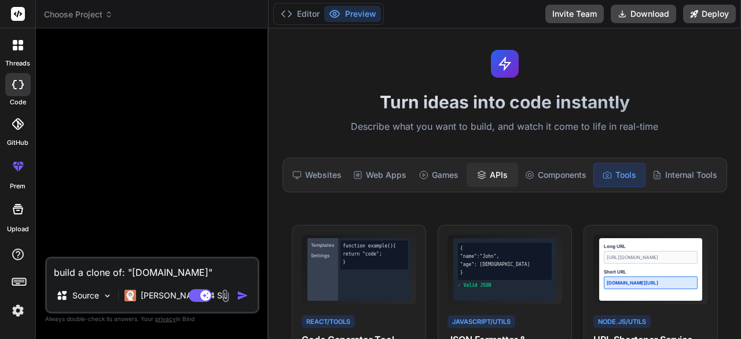
click at [482, 185] on div "APIs" at bounding box center [492, 175] width 51 height 24
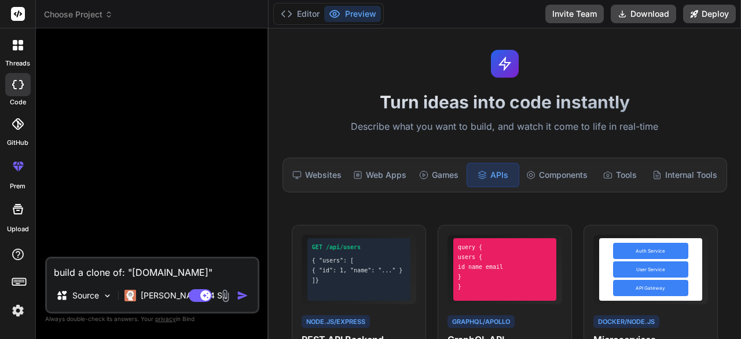
click at [439, 189] on div "Turn ideas into code instantly Describe what you want to build, and watch it co…" at bounding box center [505, 183] width 472 height 310
click at [431, 177] on div "Games" at bounding box center [438, 175] width 51 height 24
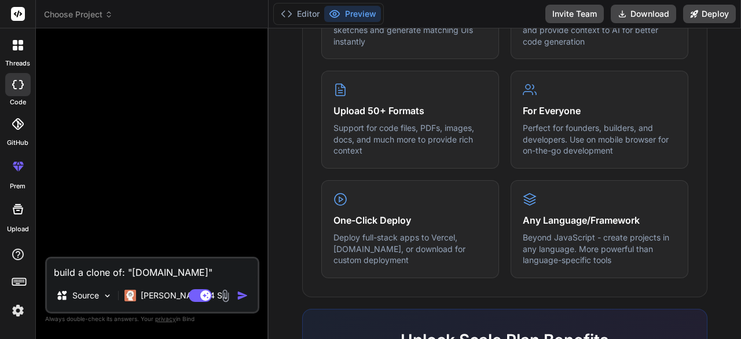
scroll to position [776, 0]
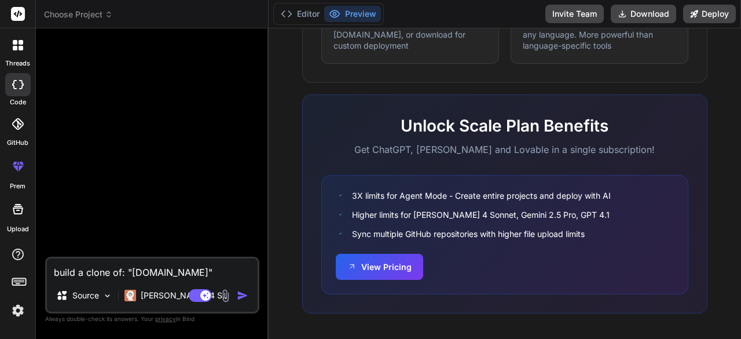
click at [17, 284] on rect at bounding box center [18, 283] width 4 height 1
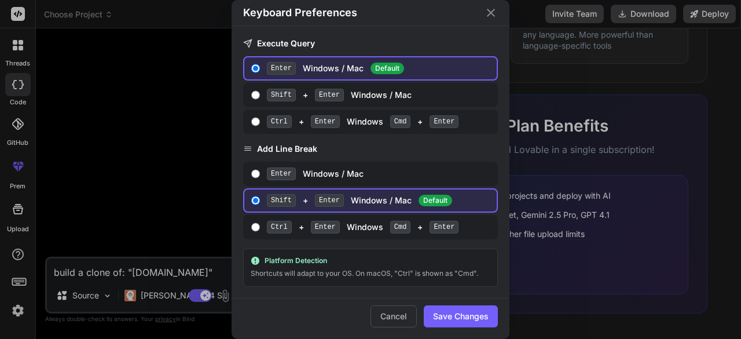
click at [18, 142] on div "Keyboard Preferences Execute Query Enter Windows / Mac Default Shift + Enter Wi…" at bounding box center [370, 169] width 741 height 339
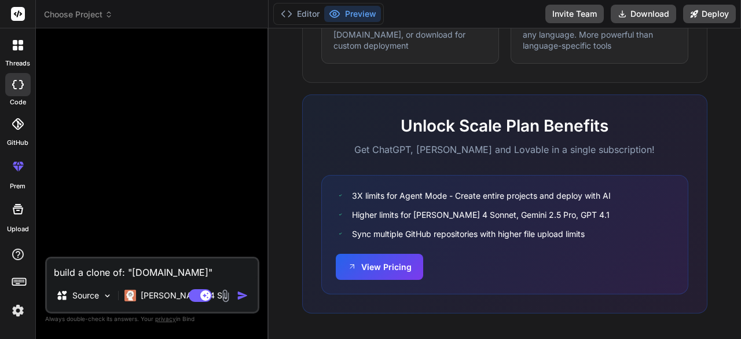
click at [13, 122] on icon at bounding box center [18, 124] width 12 height 12
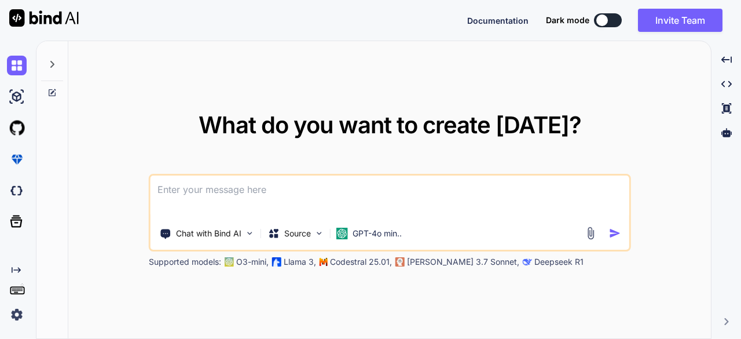
type textarea "x"
